Goal: Find specific page/section

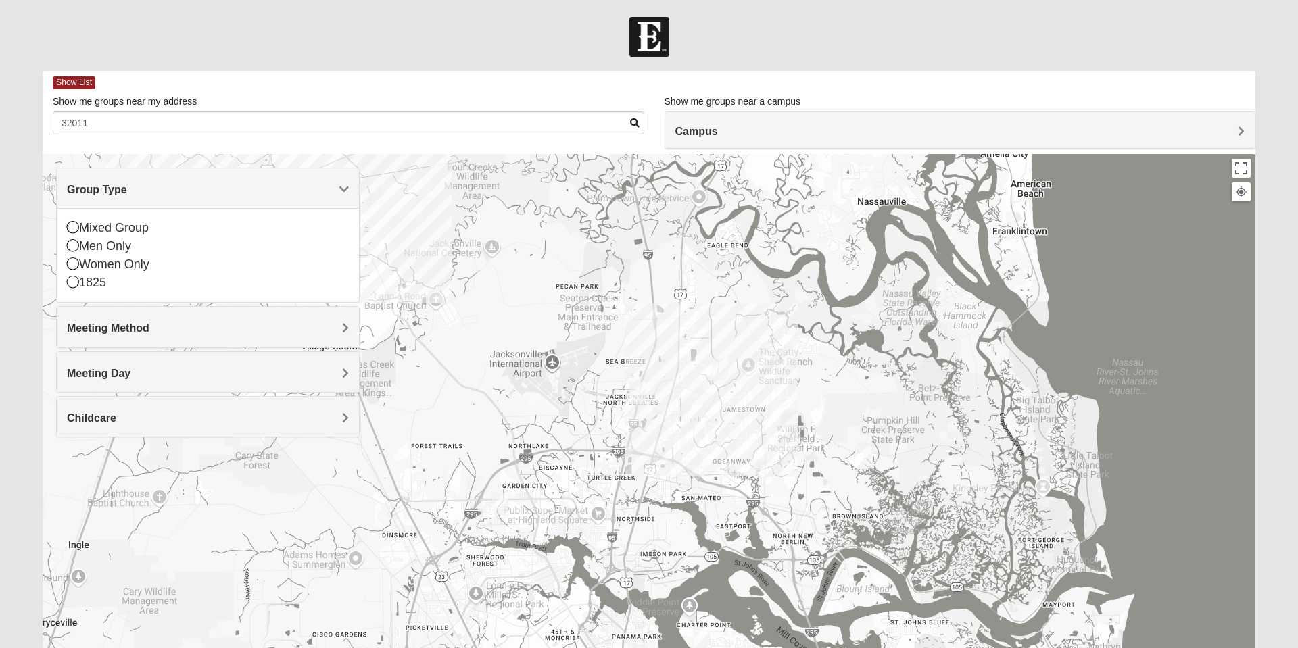
scroll to position [96, 0]
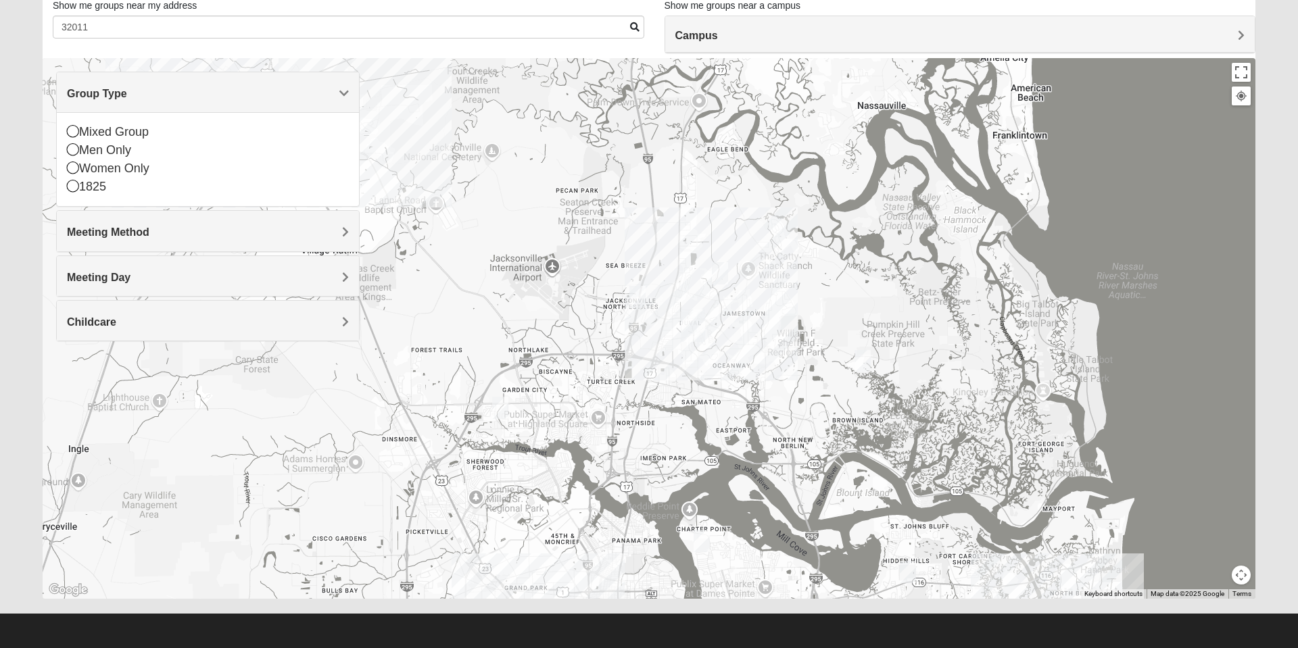
click at [76, 172] on icon at bounding box center [73, 168] width 12 height 12
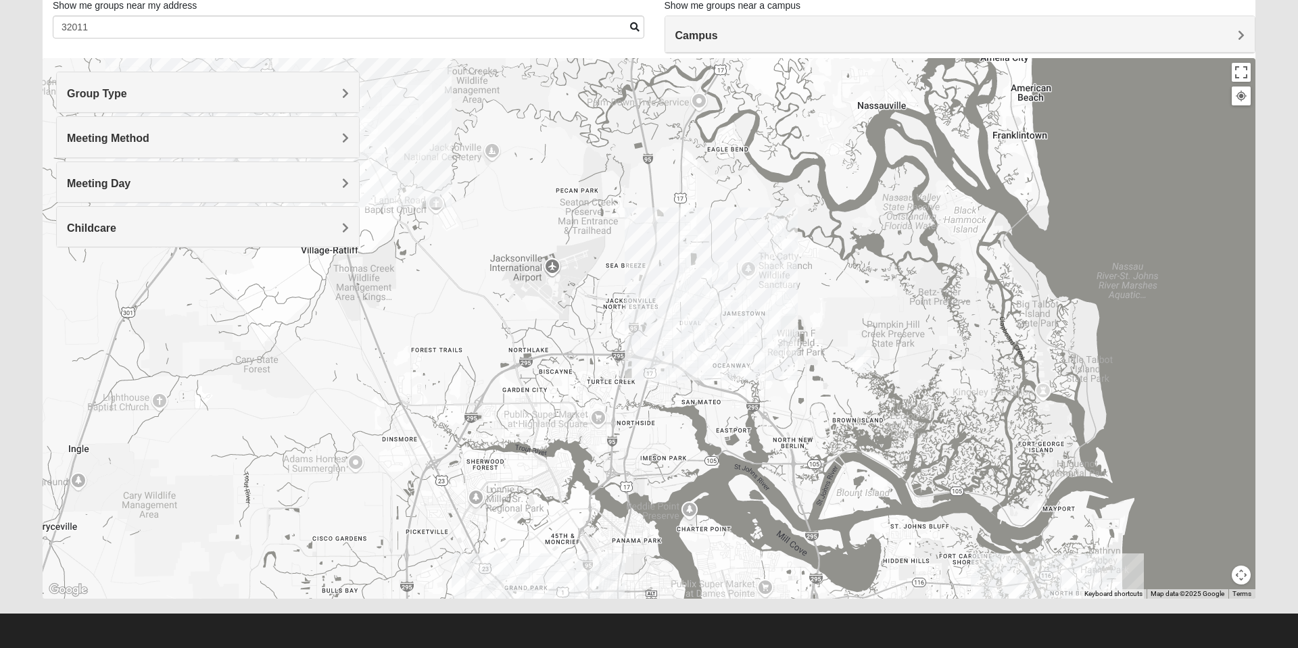
click at [80, 140] on span "Meeting Method" at bounding box center [108, 137] width 82 height 11
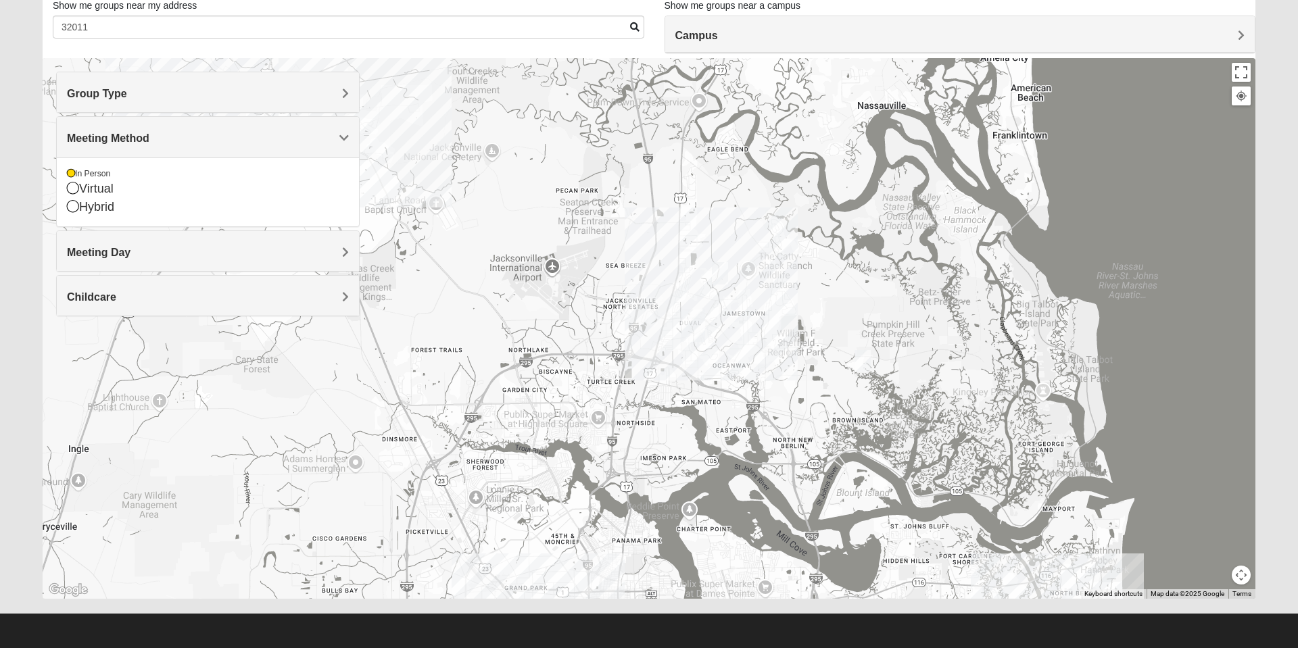
click at [74, 210] on icon at bounding box center [73, 206] width 12 height 12
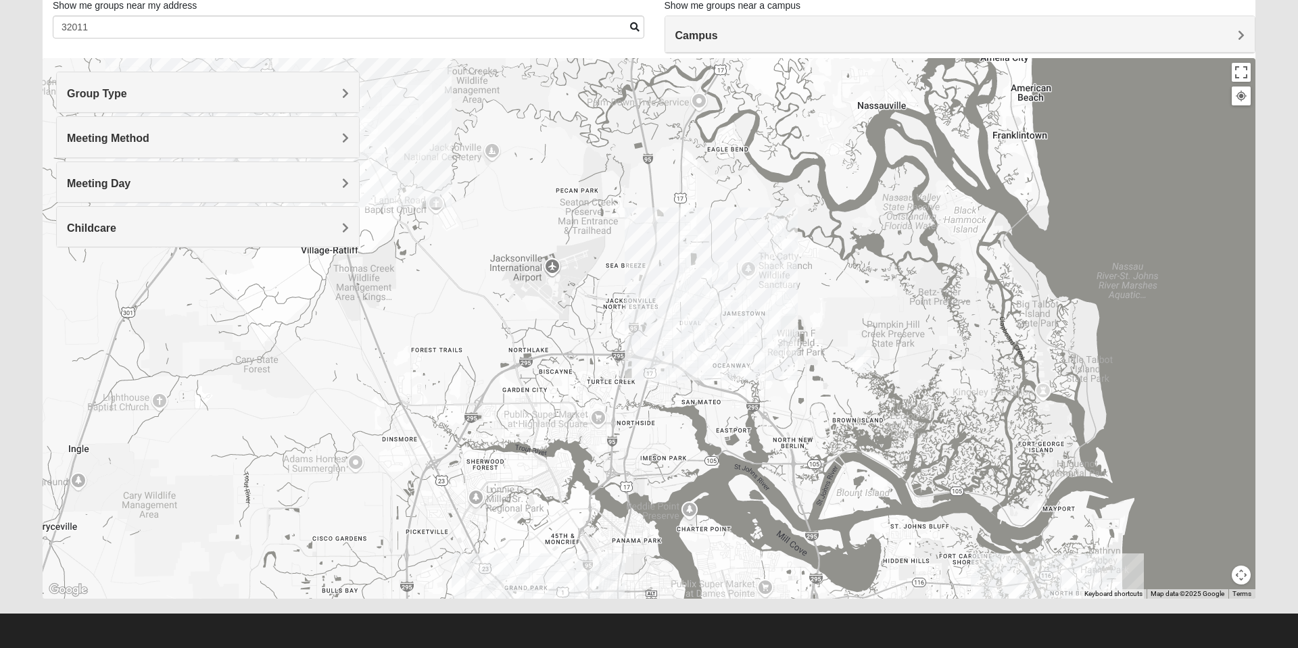
click at [318, 142] on h4 "Meeting Method" at bounding box center [208, 138] width 282 height 13
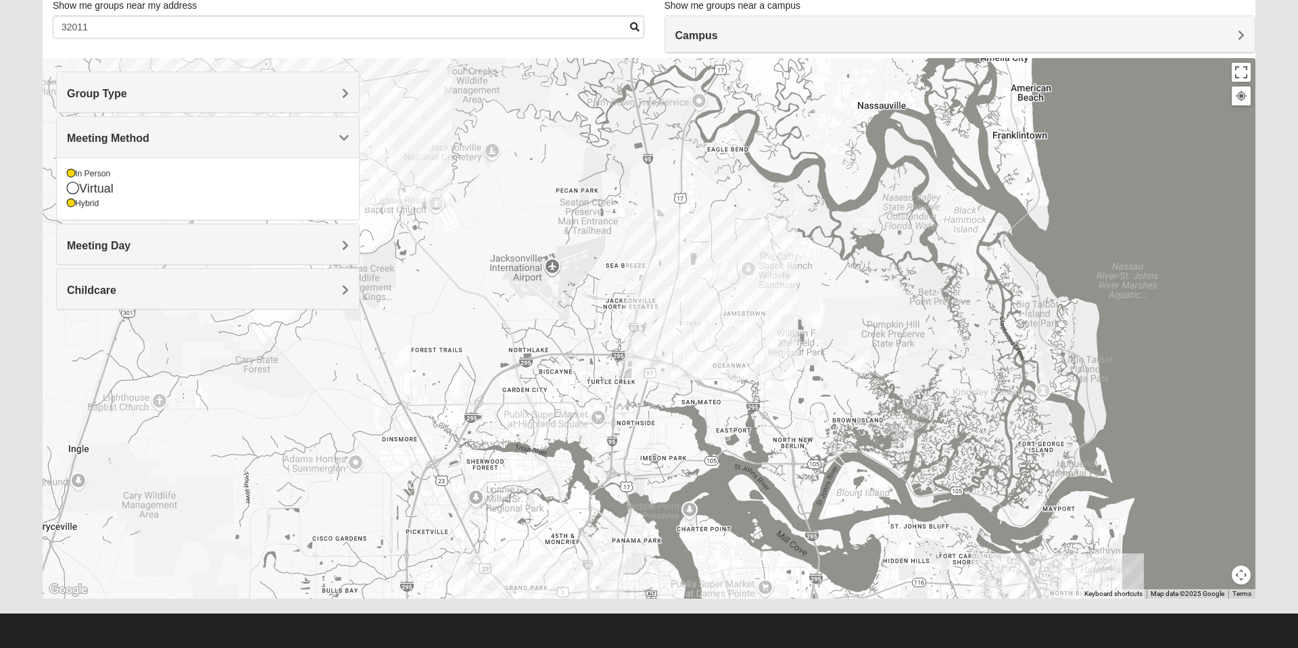
click at [78, 206] on div "Hybrid" at bounding box center [208, 203] width 282 height 11
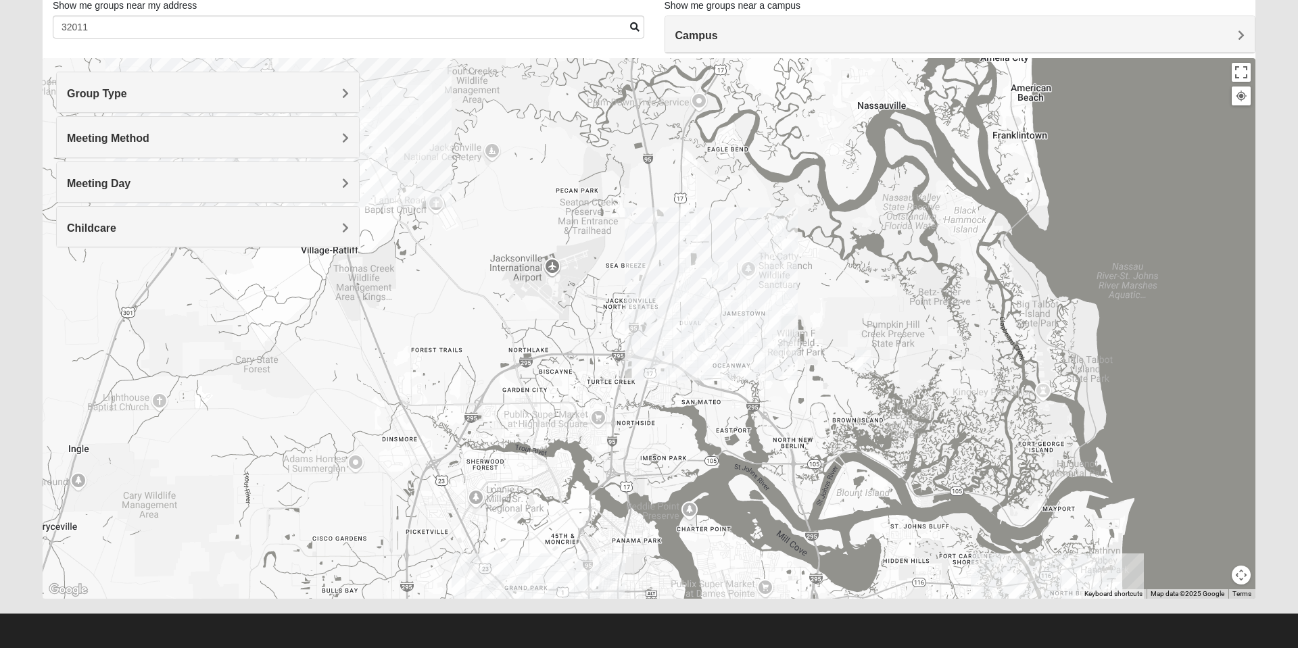
click at [314, 116] on div "Meeting Method In Person Virtual Hybrid" at bounding box center [208, 136] width 304 height 41
click at [301, 152] on div "Meeting Method" at bounding box center [208, 137] width 302 height 40
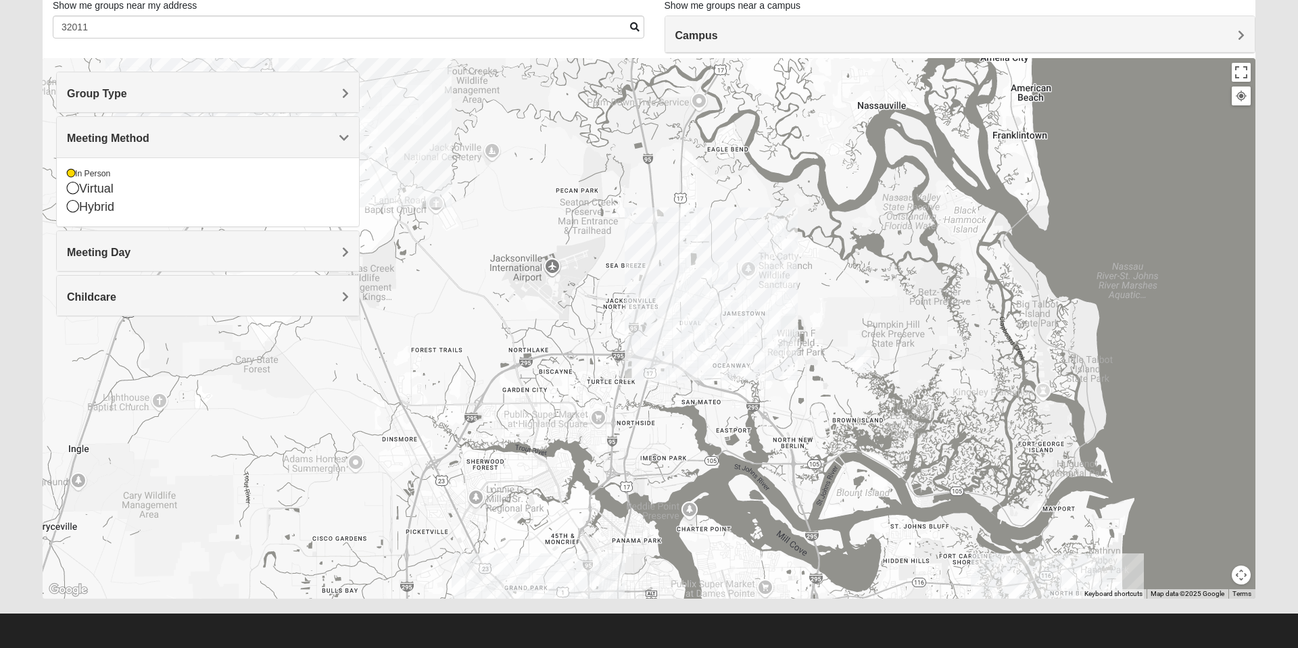
click at [196, 257] on h4 "Meeting Day" at bounding box center [208, 252] width 282 height 13
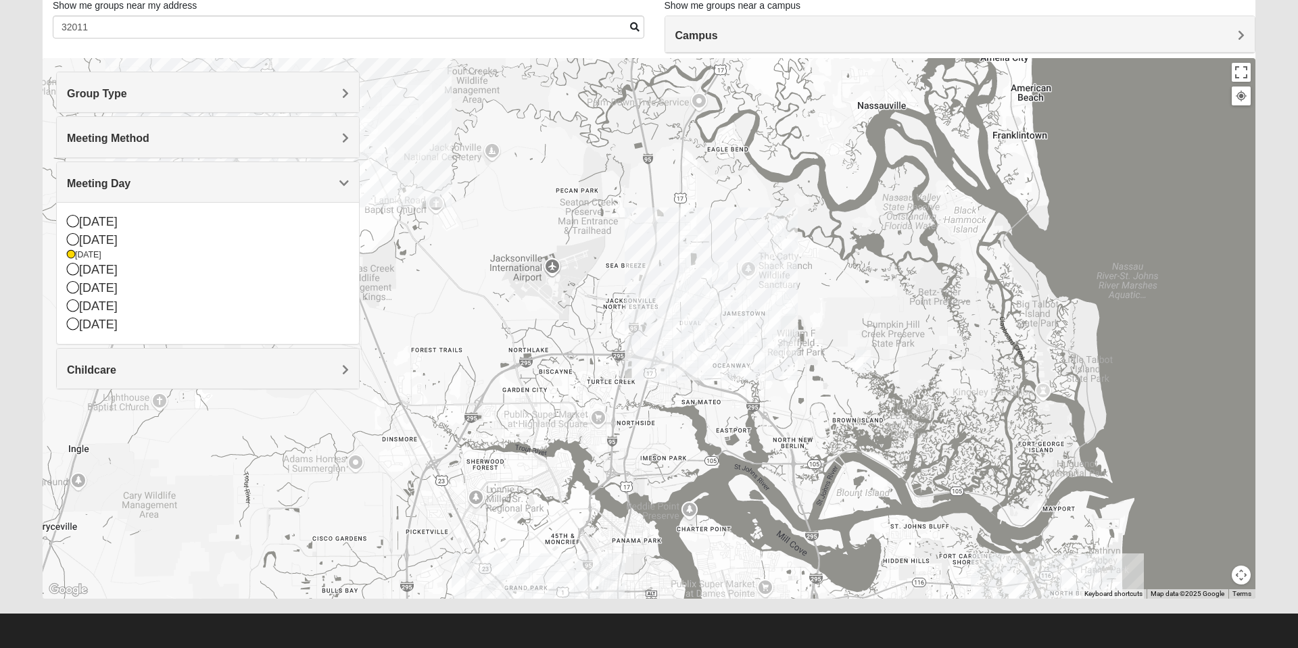
click at [74, 270] on icon at bounding box center [73, 269] width 12 height 12
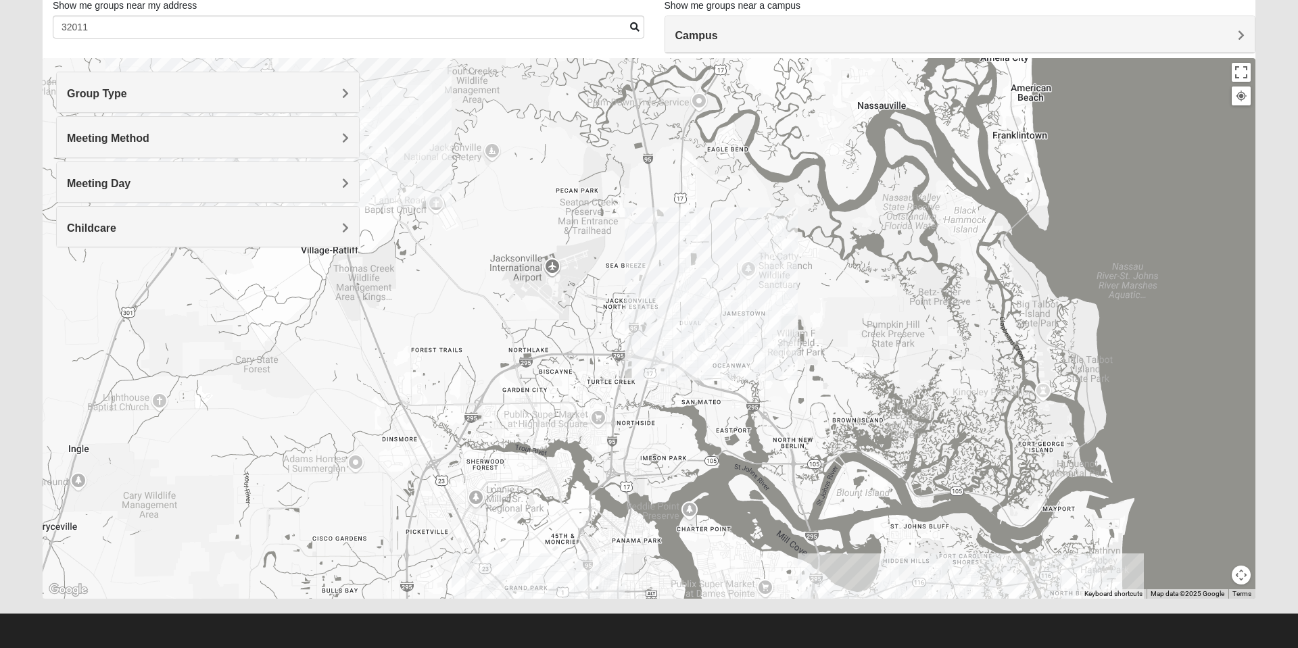
click at [76, 228] on span "Childcare" at bounding box center [91, 227] width 49 height 11
click at [79, 265] on div "Yes" at bounding box center [208, 267] width 282 height 18
click at [631, 27] on span at bounding box center [634, 26] width 9 height 9
